Goal: Transaction & Acquisition: Purchase product/service

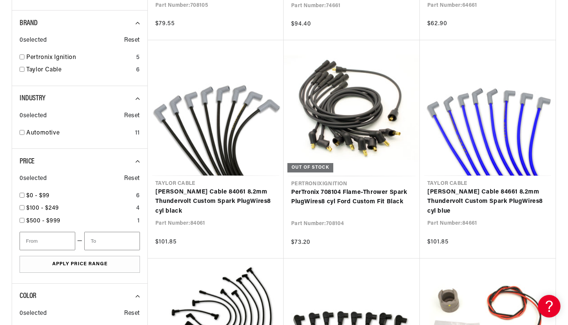
scroll to position [0, 228]
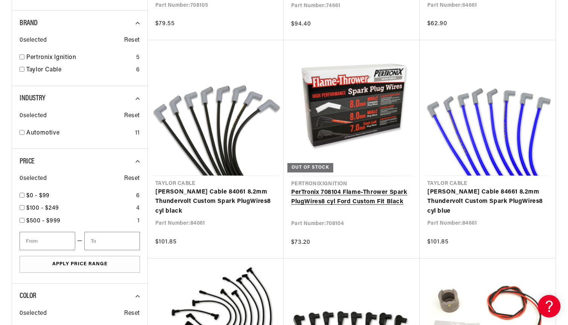
click at [337, 200] on link "PerTronix 708104 Flame-Thrower Spark Plug Wires 8 cyl Ford Custom Fit Black" at bounding box center [351, 197] width 121 height 19
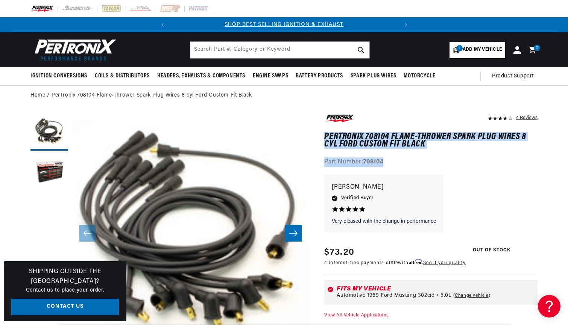
drag, startPoint x: 386, startPoint y: 161, endPoint x: 323, endPoint y: 135, distance: 68.4
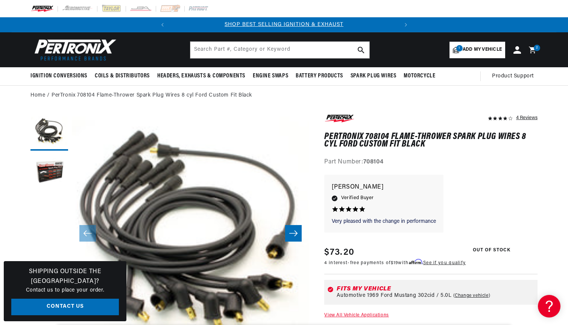
click at [428, 162] on div "Part Number: 708104" at bounding box center [430, 163] width 213 height 10
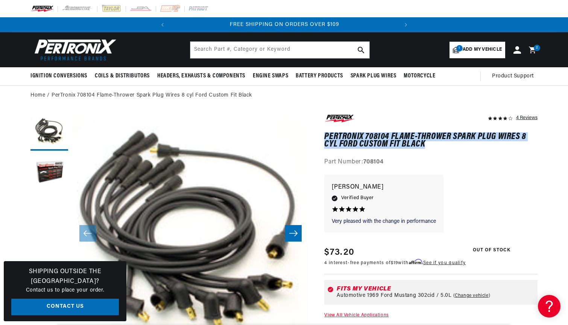
drag, startPoint x: 426, startPoint y: 145, endPoint x: 318, endPoint y: 130, distance: 109.6
copy h1 "PerTronix 708104 Flame-Thrower Spark Plug Wires 8 cyl Ford Custom Fit Black"
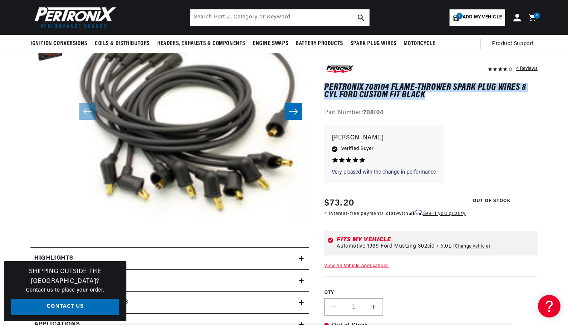
scroll to position [27, 0]
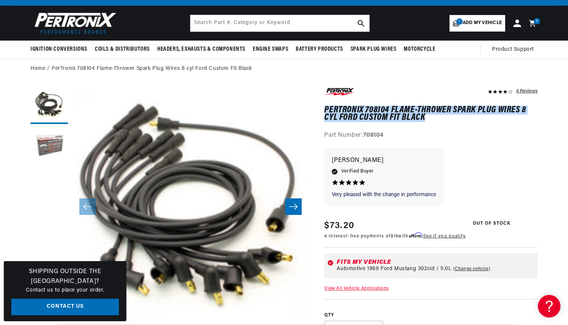
click at [51, 150] on button "Load image 2 in gallery view" at bounding box center [49, 147] width 38 height 38
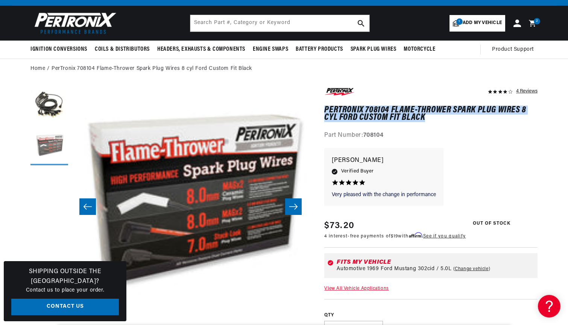
scroll to position [0, 228]
click at [294, 214] on button "Slide right" at bounding box center [293, 207] width 17 height 17
click at [291, 210] on icon "Slide right" at bounding box center [293, 207] width 9 height 8
click at [94, 209] on button "Slide left" at bounding box center [87, 207] width 17 height 17
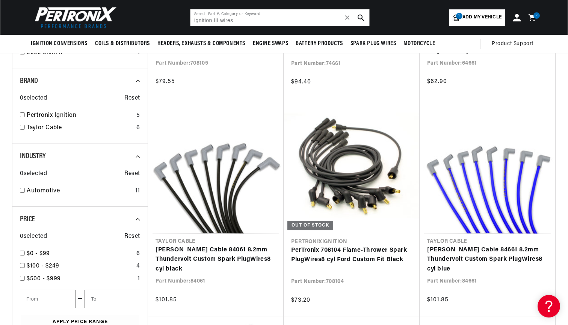
scroll to position [0, 228]
click at [535, 18] on icon at bounding box center [533, 17] width 18 height 9
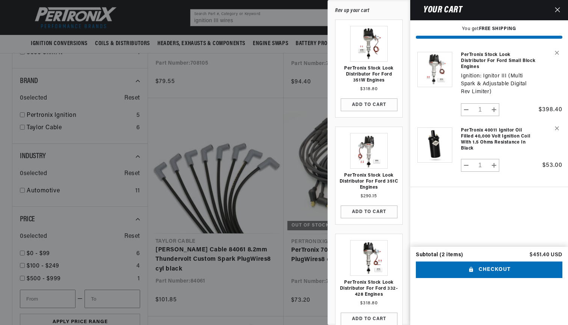
click at [485, 262] on button "Checkout" at bounding box center [489, 270] width 147 height 17
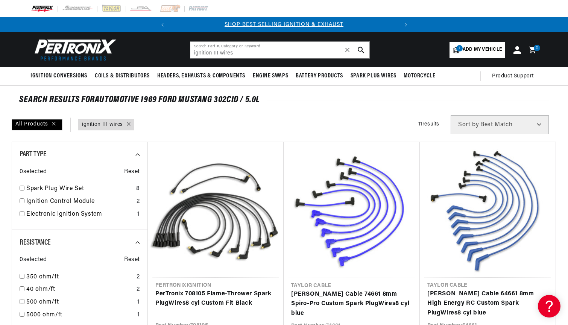
click at [100, 53] on img at bounding box center [73, 50] width 86 height 26
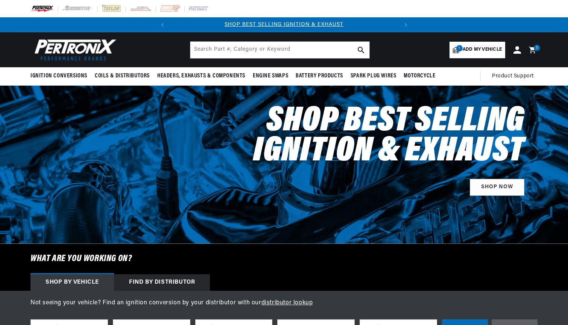
select select "1969"
select select "Ford"
select select "Mustang"
select select "302cid-5.0L"
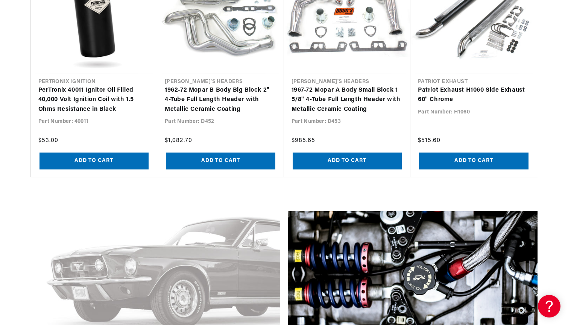
scroll to position [799, 0]
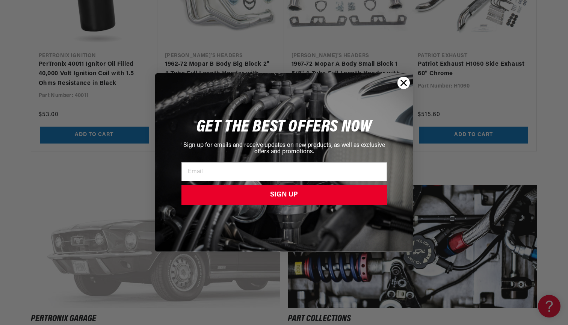
click at [405, 85] on circle "Close dialog" at bounding box center [403, 83] width 12 height 12
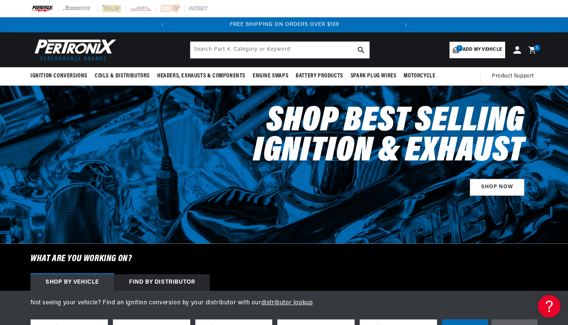
scroll to position [0, 0]
click at [517, 48] on icon at bounding box center [517, 50] width 8 height 8
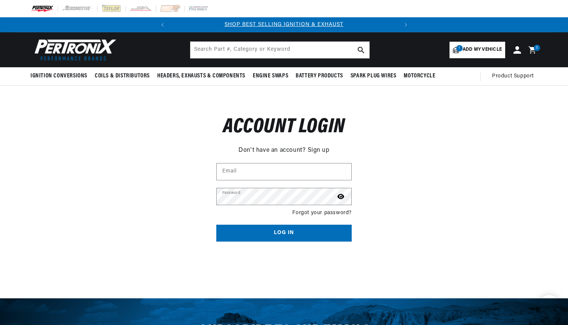
click at [532, 50] on icon at bounding box center [531, 49] width 7 height 7
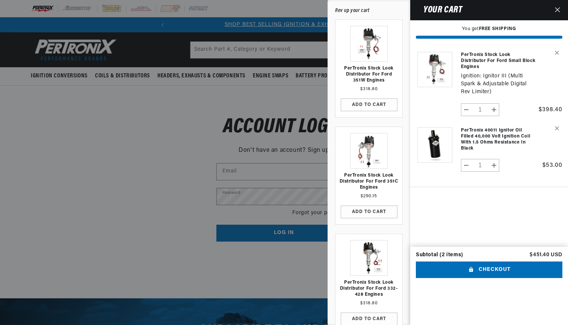
click at [505, 262] on button "Checkout" at bounding box center [489, 270] width 147 height 17
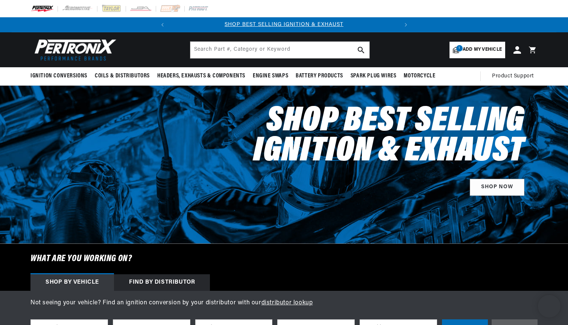
select select "1969"
select select "Ford"
select select "Mustang"
select select "302cid-5.0L"
